Goal: Information Seeking & Learning: Learn about a topic

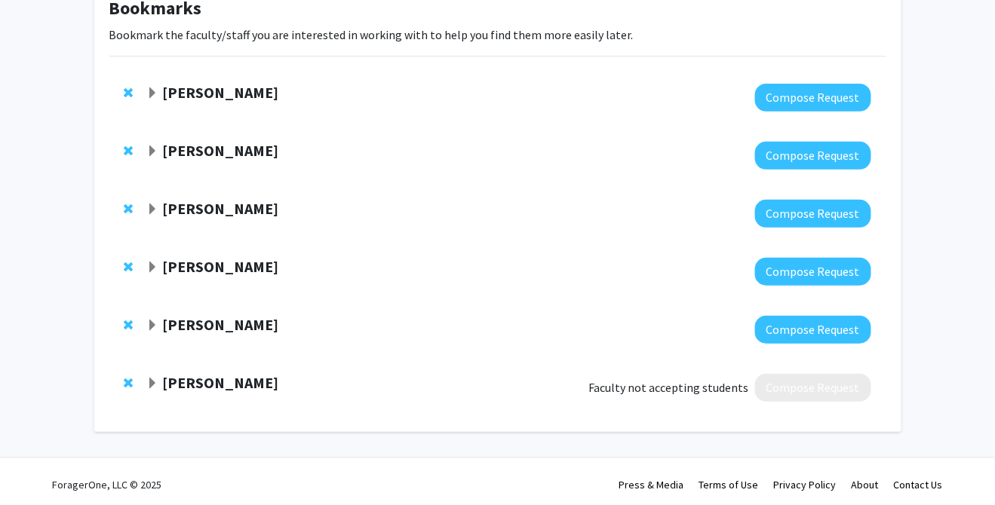
scroll to position [103, 0]
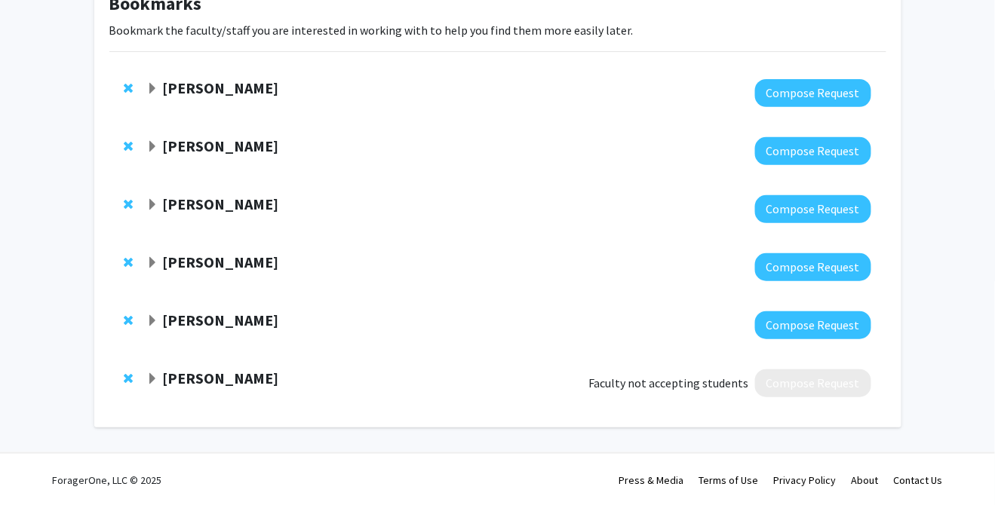
click at [149, 317] on span "Expand Lifeng Zhou Bookmark" at bounding box center [152, 321] width 12 height 12
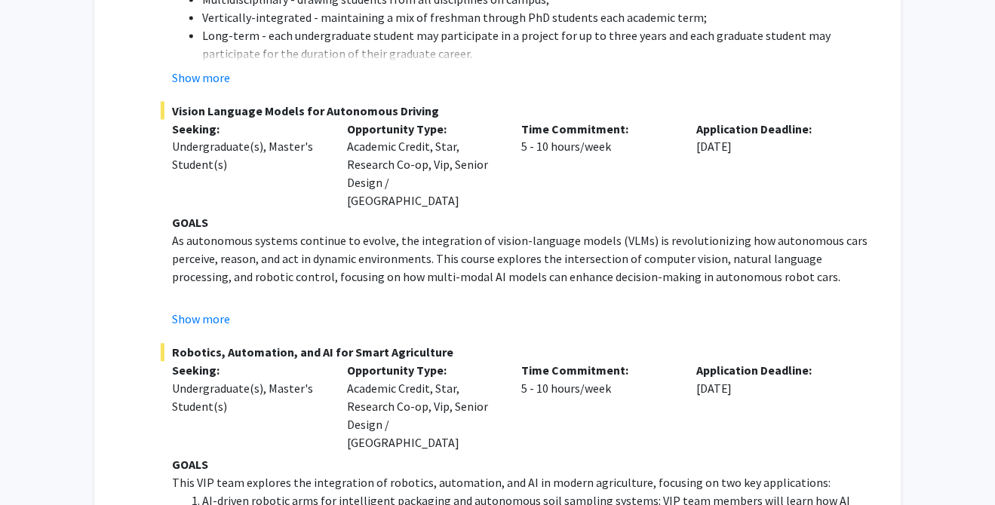
scroll to position [706, 0]
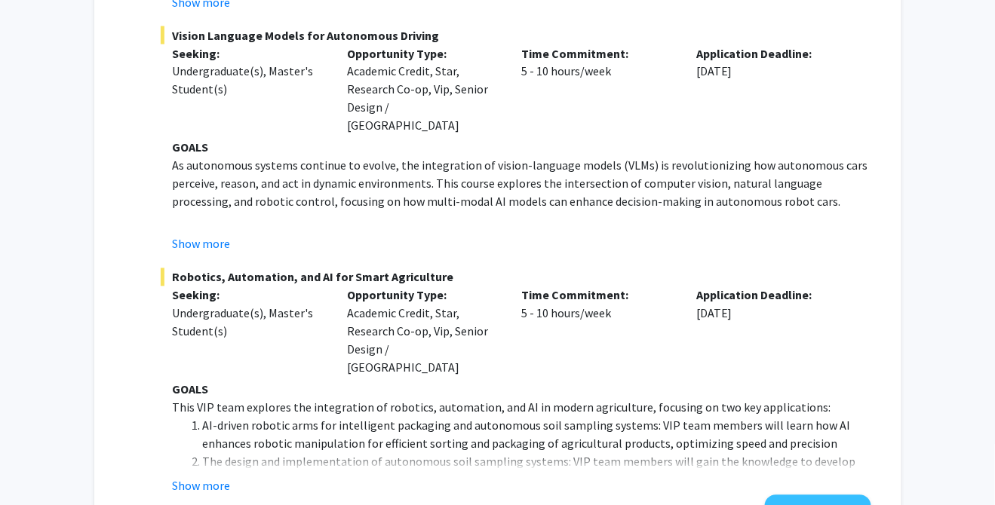
click at [198, 477] on button "Show more" at bounding box center [201, 486] width 58 height 18
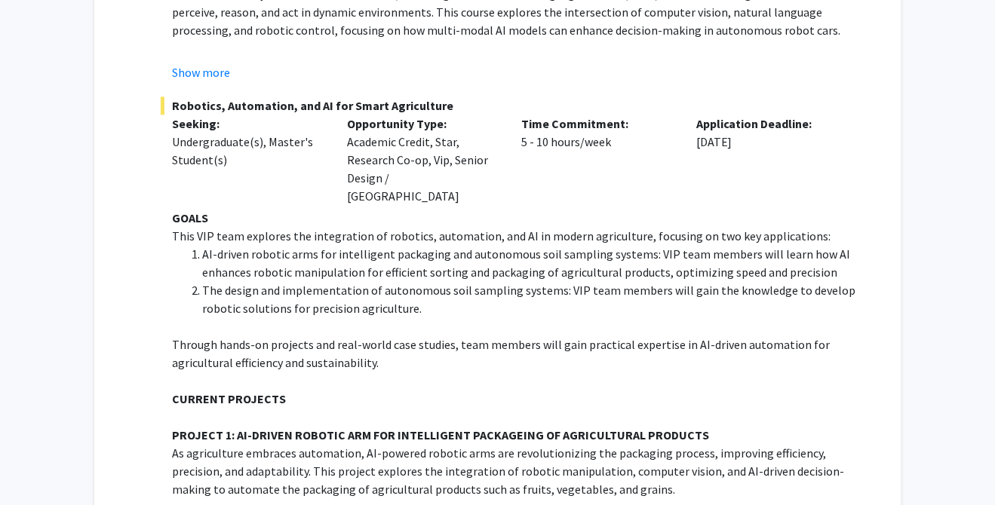
scroll to position [932, 0]
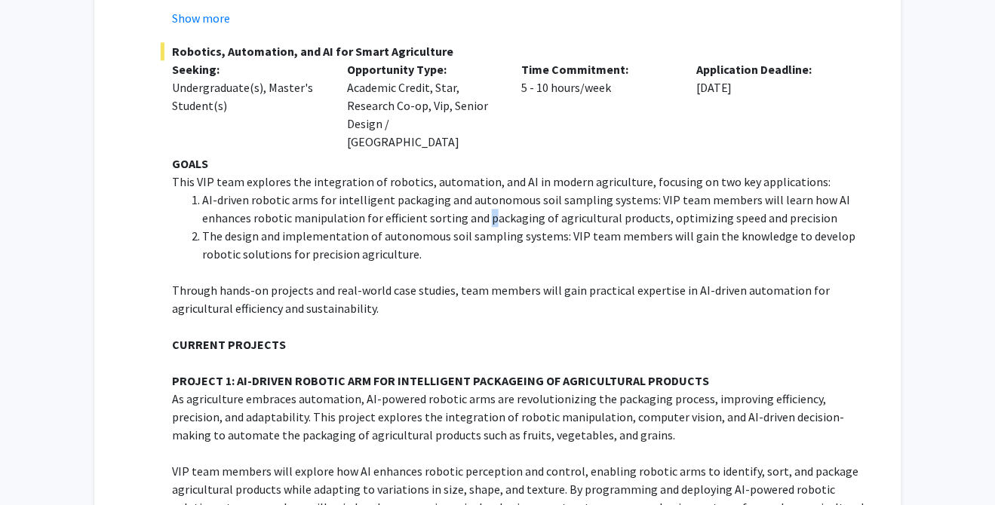
click at [485, 191] on li "AI-driven robotic arms for intelligent packaging and autonomous soil sampling s…" at bounding box center [536, 209] width 668 height 36
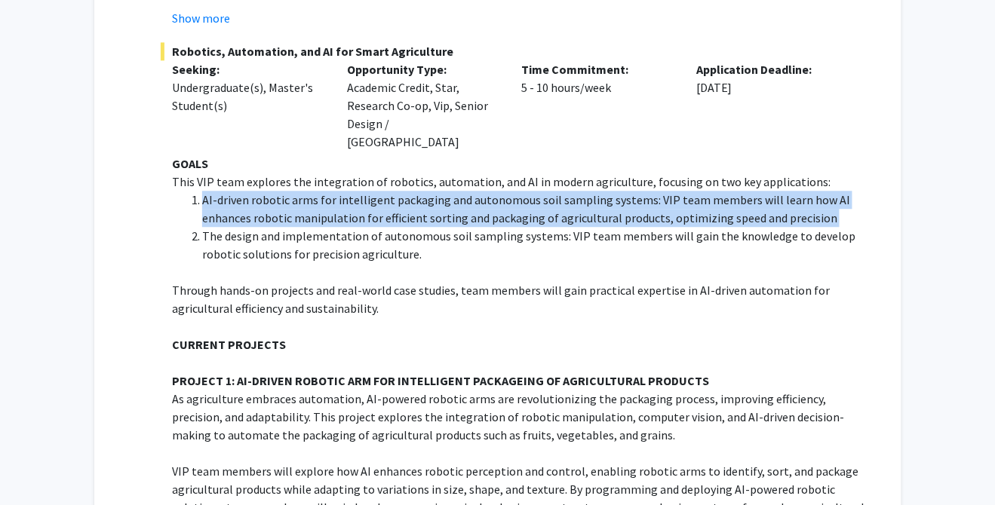
click at [485, 191] on li "AI-driven robotic arms for intelligent packaging and autonomous soil sampling s…" at bounding box center [536, 209] width 668 height 36
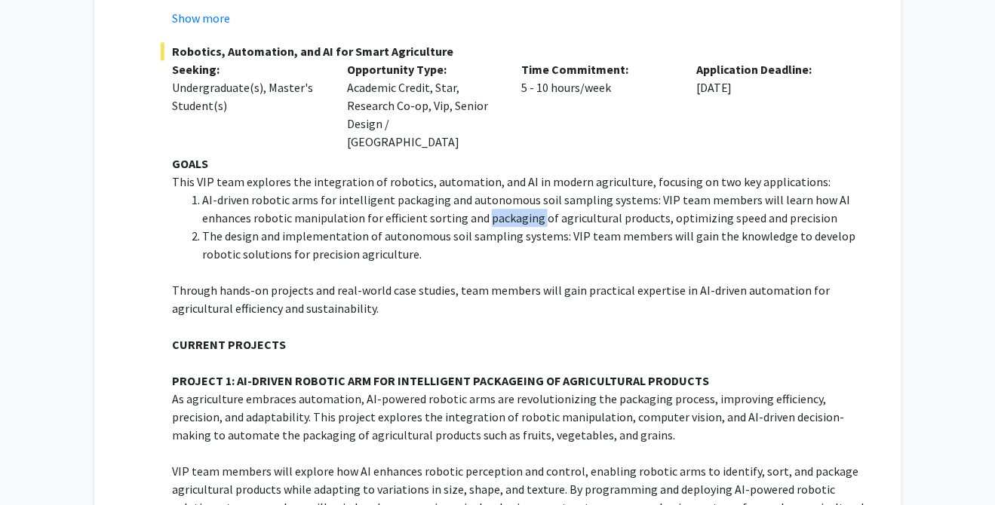
click at [485, 191] on li "AI-driven robotic arms for intelligent packaging and autonomous soil sampling s…" at bounding box center [536, 209] width 668 height 36
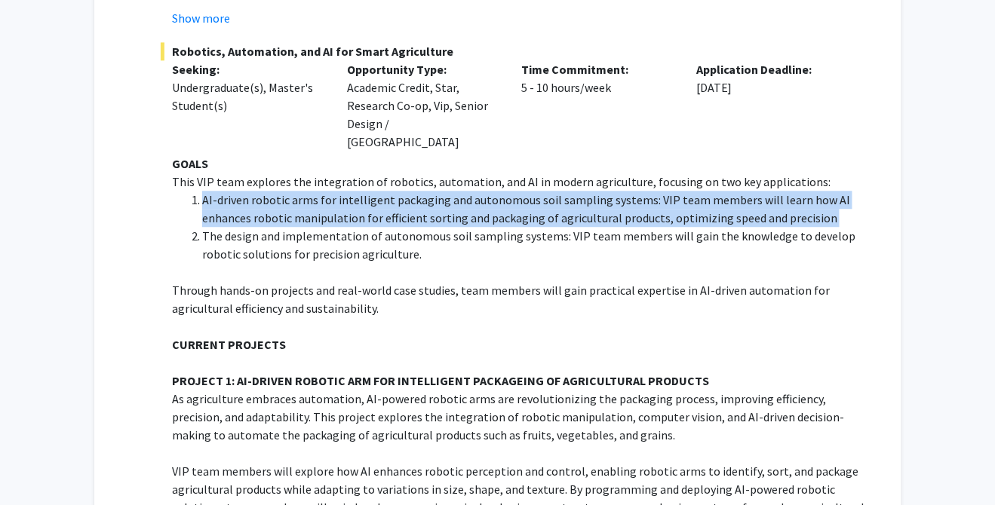
click at [485, 191] on li "AI-driven robotic arms for intelligent packaging and autonomous soil sampling s…" at bounding box center [536, 209] width 668 height 36
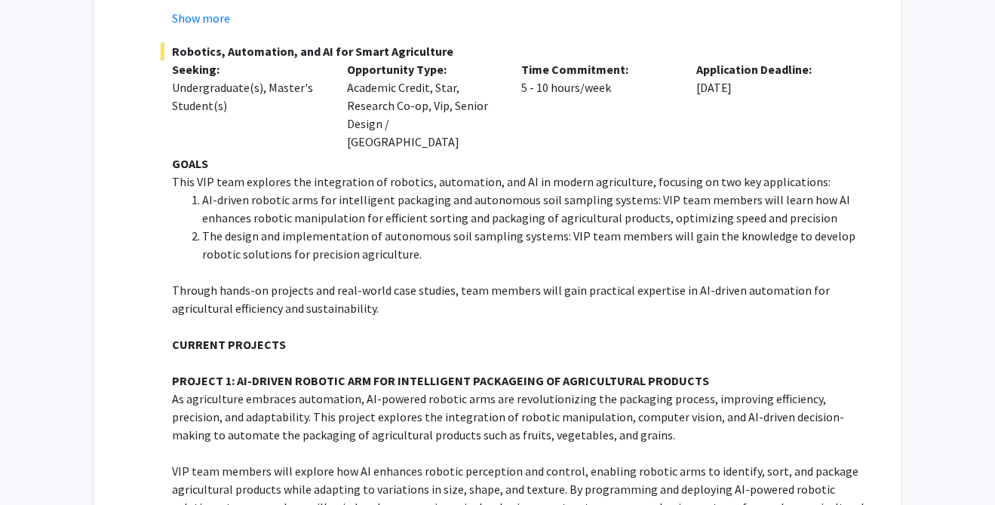
click at [520, 227] on li "The design and implementation of autonomous soil sampling systems: VIP team mem…" at bounding box center [536, 245] width 668 height 36
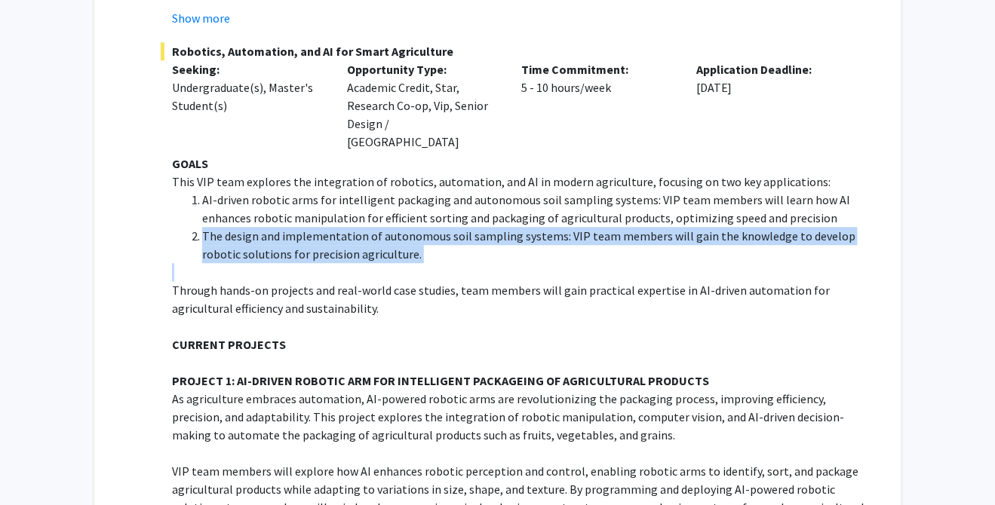
click at [520, 227] on li "The design and implementation of autonomous soil sampling systems: VIP team mem…" at bounding box center [536, 245] width 668 height 36
click at [522, 227] on li "The design and implementation of autonomous soil sampling systems: VIP team mem…" at bounding box center [536, 245] width 668 height 36
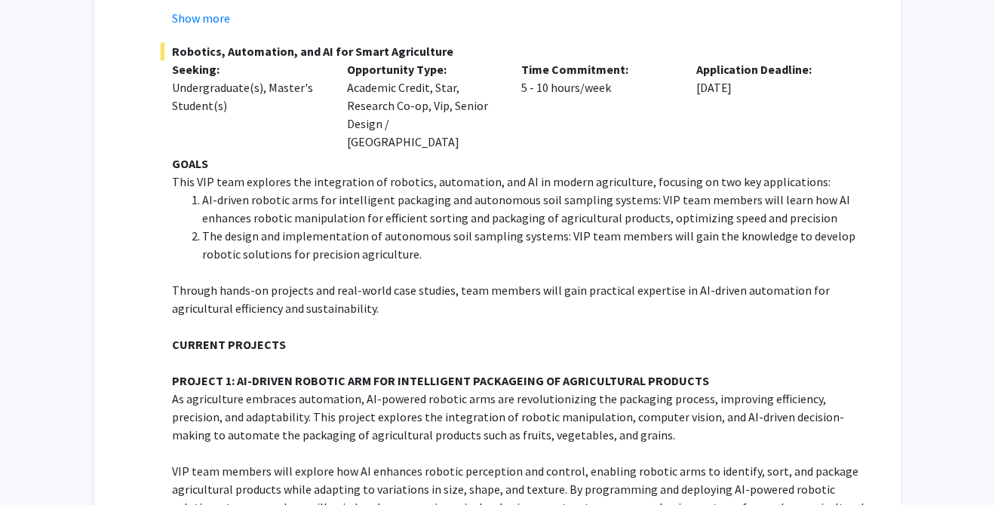
click at [541, 227] on li "The design and implementation of autonomous soil sampling systems: VIP team mem…" at bounding box center [536, 245] width 668 height 36
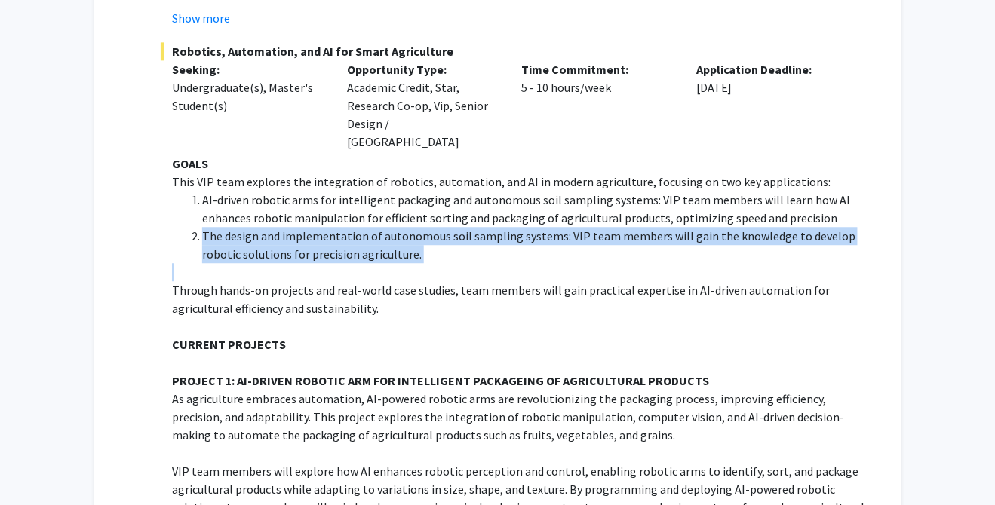
click at [541, 227] on li "The design and implementation of autonomous soil sampling systems: VIP team mem…" at bounding box center [536, 245] width 668 height 36
click at [537, 227] on li "The design and implementation of autonomous soil sampling systems: VIP team mem…" at bounding box center [536, 245] width 668 height 36
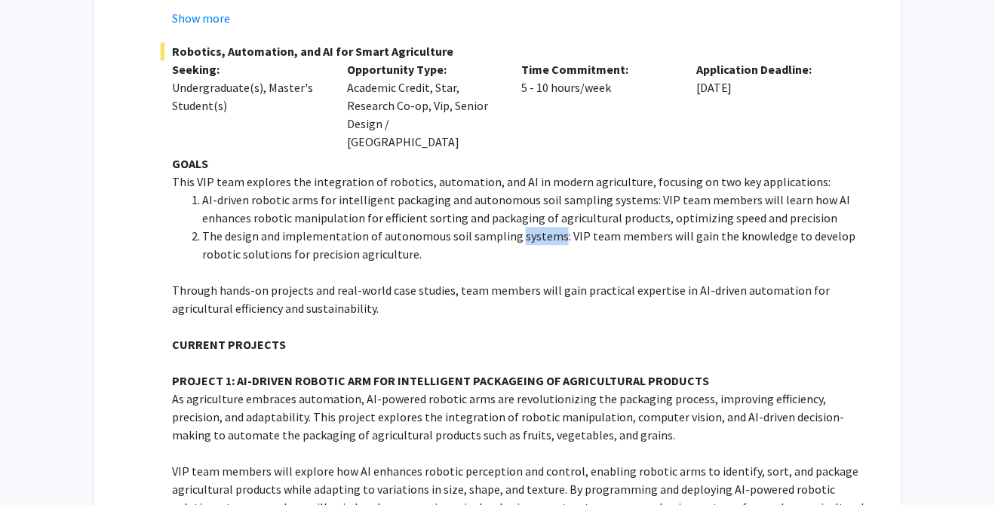
click at [537, 227] on li "The design and implementation of autonomous soil sampling systems: VIP team mem…" at bounding box center [536, 245] width 668 height 36
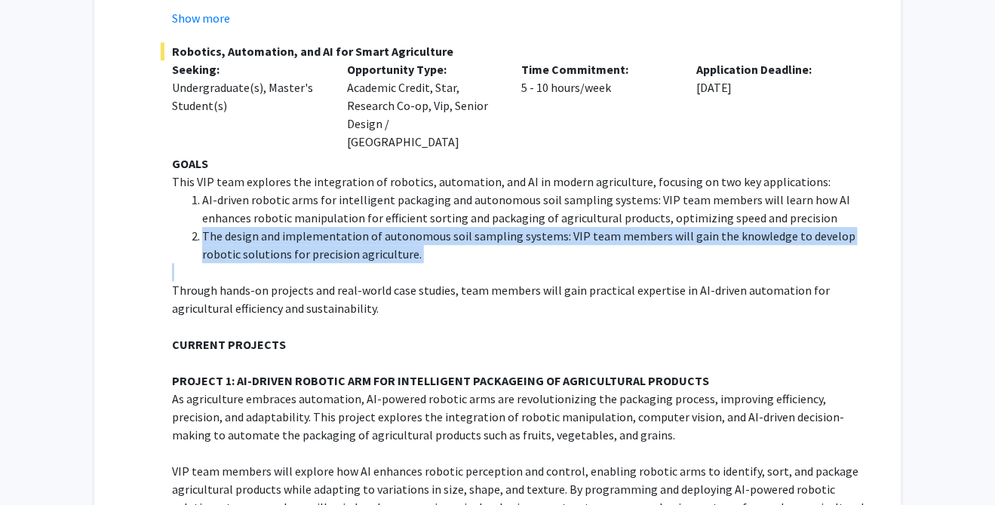
click at [537, 227] on li "The design and implementation of autonomous soil sampling systems: VIP team mem…" at bounding box center [536, 245] width 668 height 36
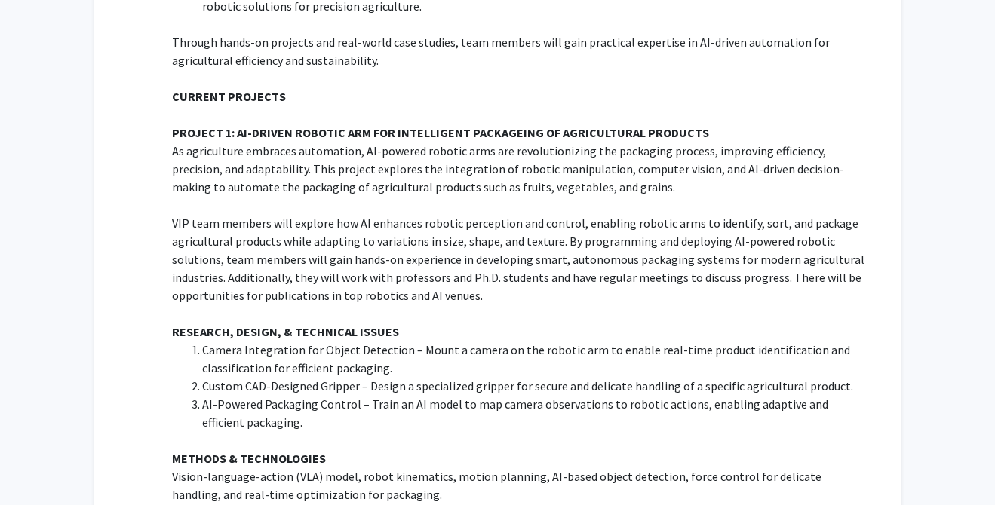
scroll to position [1158, 0]
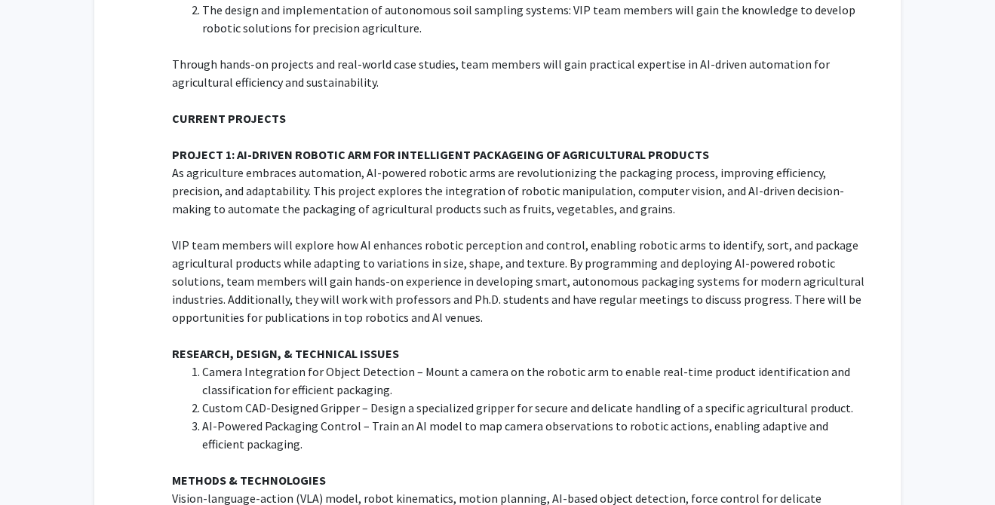
click at [501, 164] on p "As agriculture embraces automation, AI-powered robotic arms are revolutionizing…" at bounding box center [521, 191] width 698 height 54
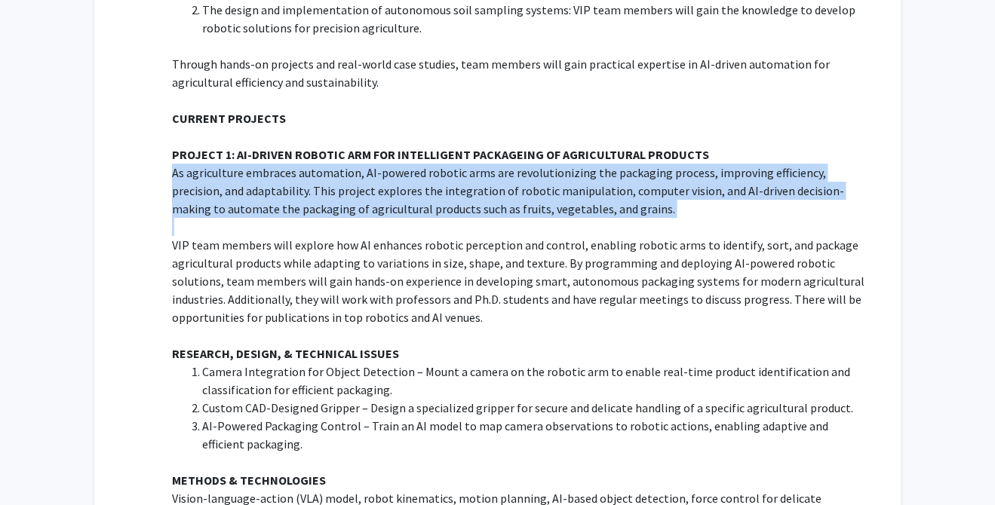
click at [501, 164] on p "As agriculture embraces automation, AI-powered robotic arms are revolutionizing…" at bounding box center [521, 191] width 698 height 54
click at [500, 164] on p "As agriculture embraces automation, AI-powered robotic arms are revolutionizing…" at bounding box center [521, 191] width 698 height 54
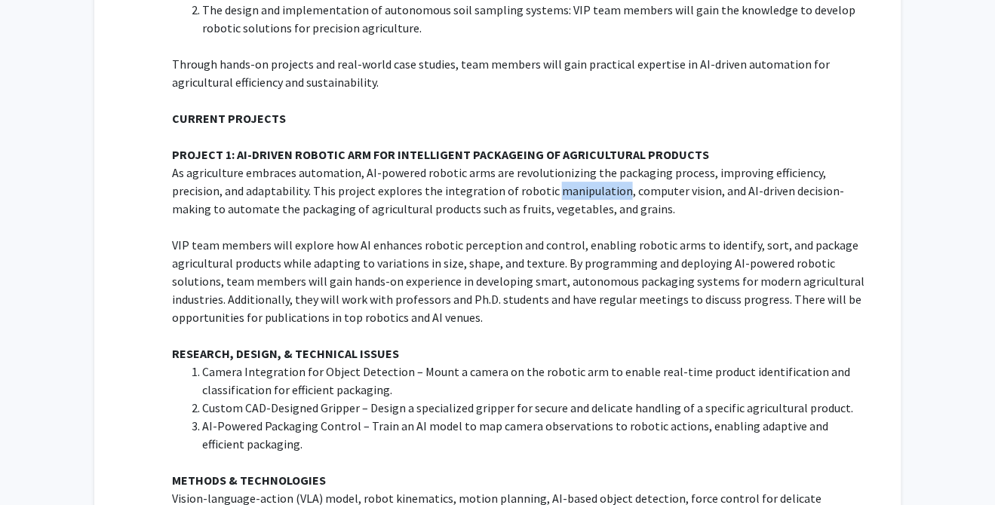
click at [500, 164] on p "As agriculture embraces automation, AI-powered robotic arms are revolutionizing…" at bounding box center [521, 191] width 698 height 54
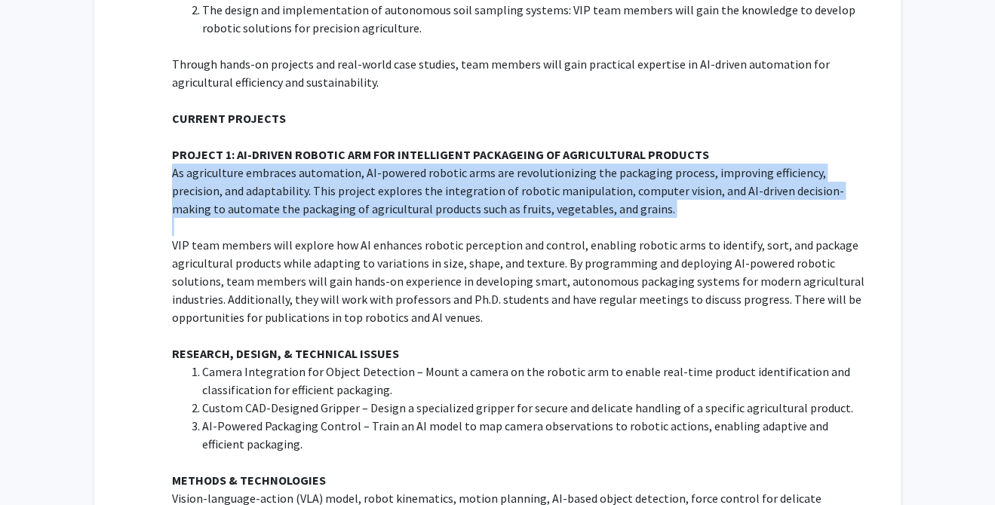
click at [500, 164] on p "As agriculture embraces automation, AI-powered robotic arms are revolutionizing…" at bounding box center [521, 191] width 698 height 54
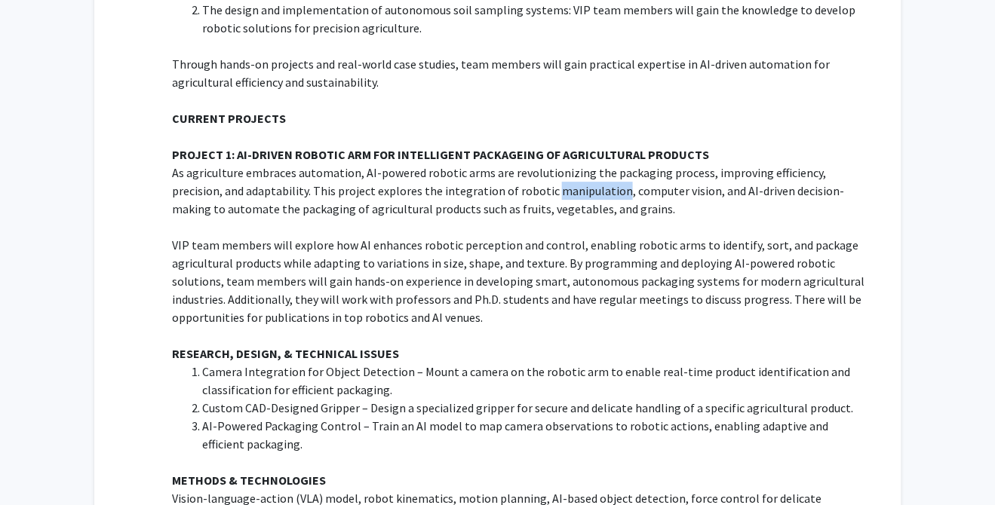
click at [500, 164] on p "As agriculture embraces automation, AI-powered robotic arms are revolutionizing…" at bounding box center [521, 191] width 698 height 54
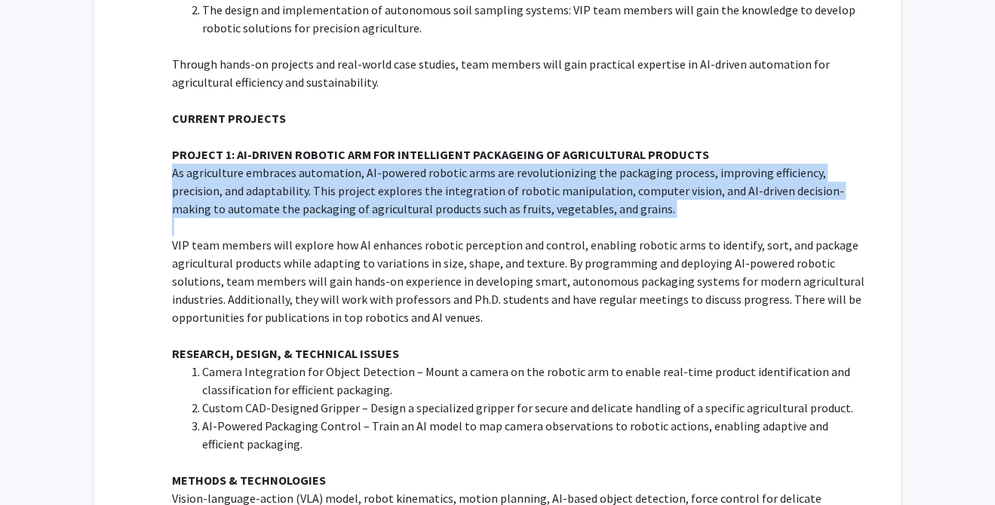
click at [500, 164] on p "As agriculture embraces automation, AI-powered robotic arms are revolutionizing…" at bounding box center [521, 191] width 698 height 54
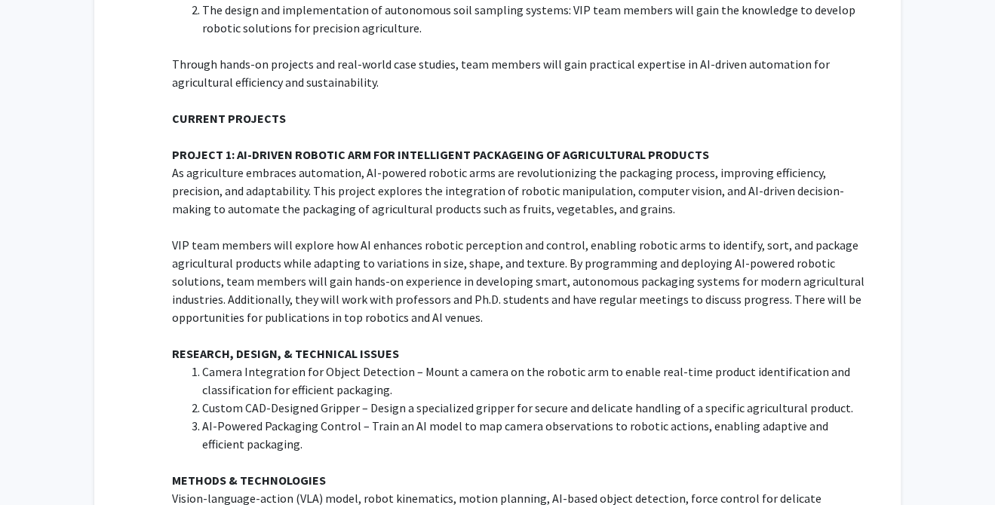
click at [504, 236] on p "VIP team members will explore how AI enhances robotic perception and control, e…" at bounding box center [521, 281] width 698 height 90
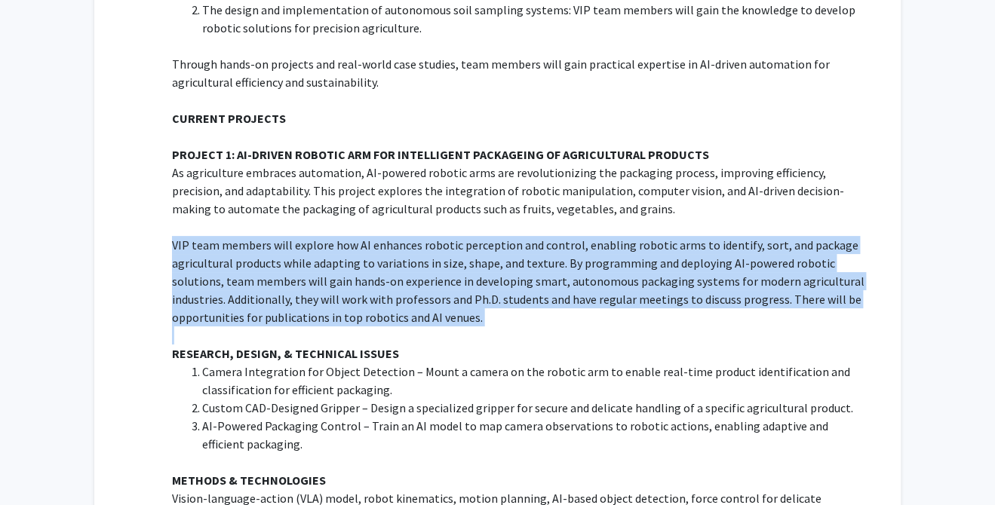
click at [504, 236] on p "VIP team members will explore how AI enhances robotic perception and control, e…" at bounding box center [521, 281] width 698 height 90
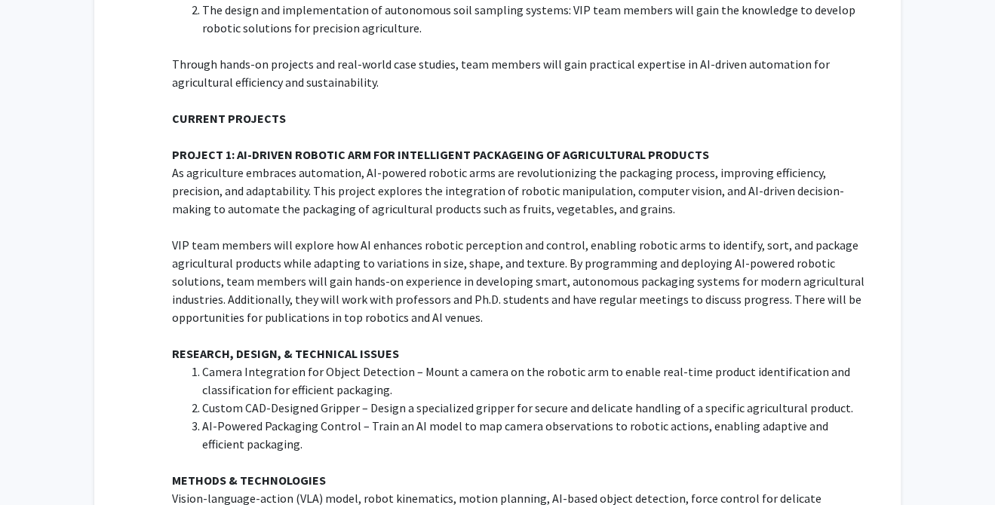
click at [521, 236] on p "VIP team members will explore how AI enhances robotic perception and control, e…" at bounding box center [521, 281] width 698 height 90
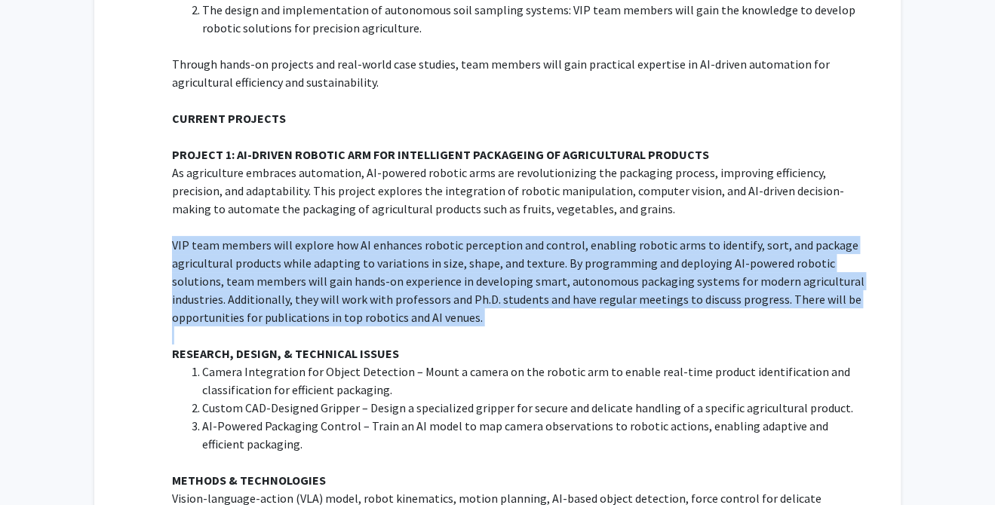
click at [521, 236] on p "VIP team members will explore how AI enhances robotic perception and control, e…" at bounding box center [521, 281] width 698 height 90
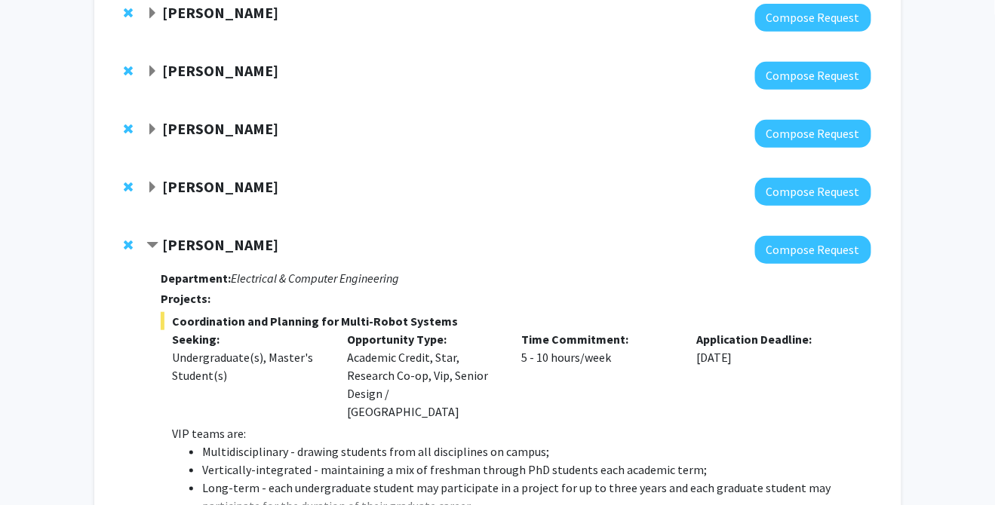
click at [183, 248] on strong "[PERSON_NAME]" at bounding box center [220, 244] width 116 height 19
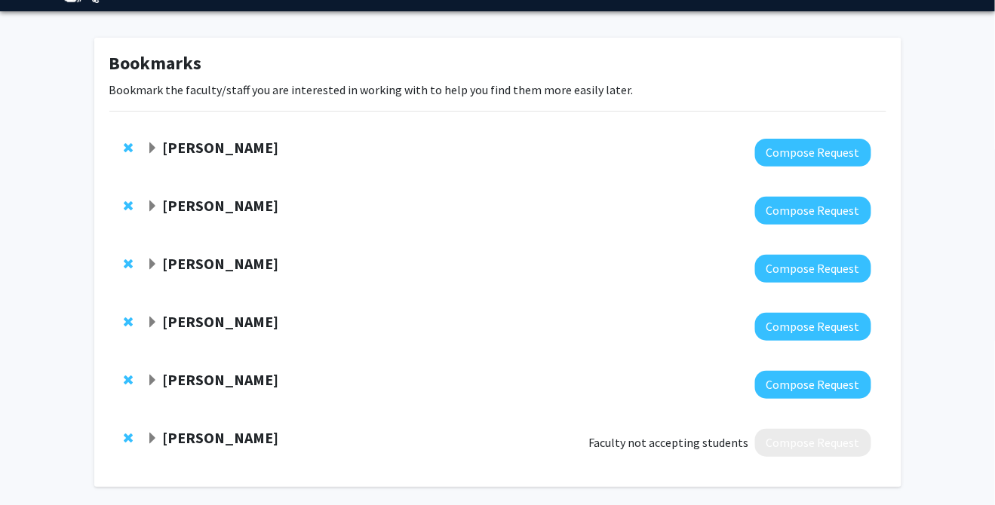
scroll to position [0, 0]
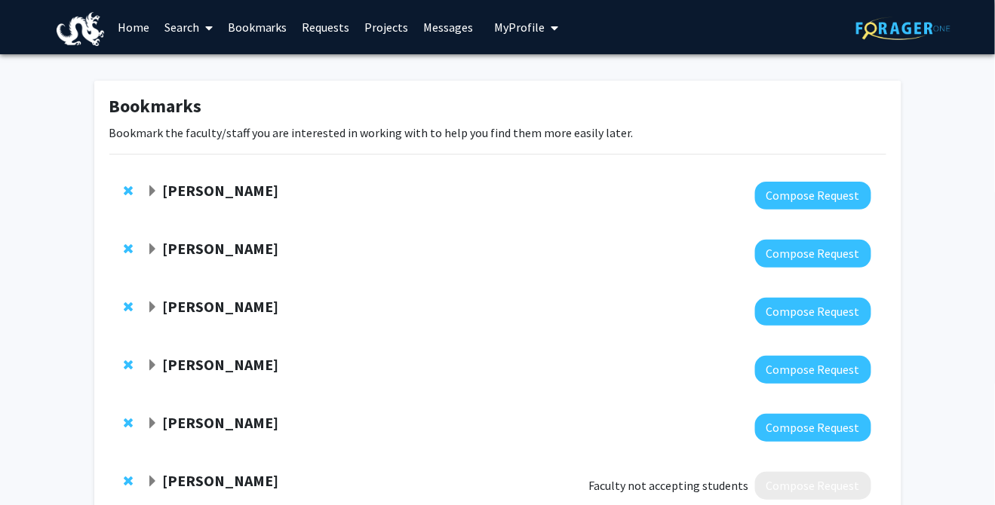
click at [220, 193] on strong "[PERSON_NAME]" at bounding box center [220, 190] width 116 height 19
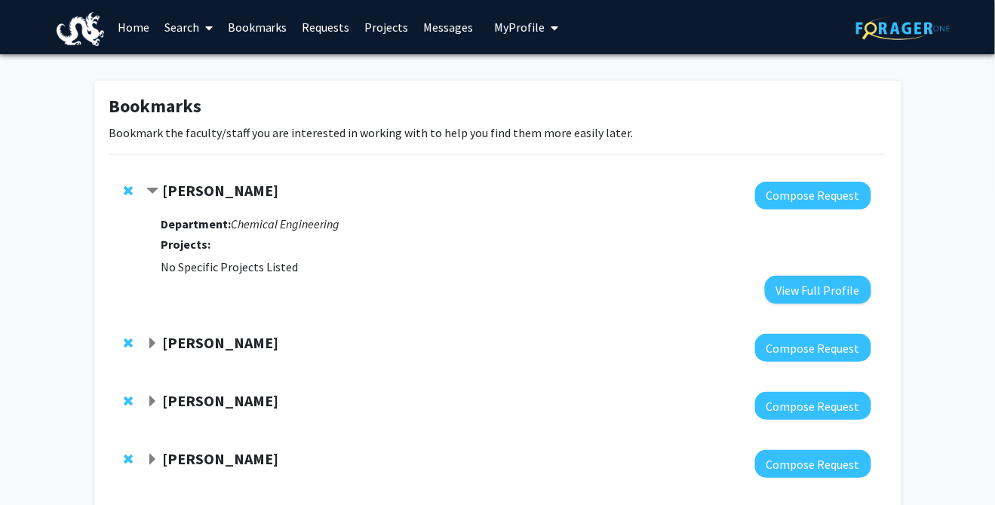
click at [227, 192] on strong "[PERSON_NAME]" at bounding box center [220, 190] width 116 height 19
